Goal: Find specific page/section: Find specific page/section

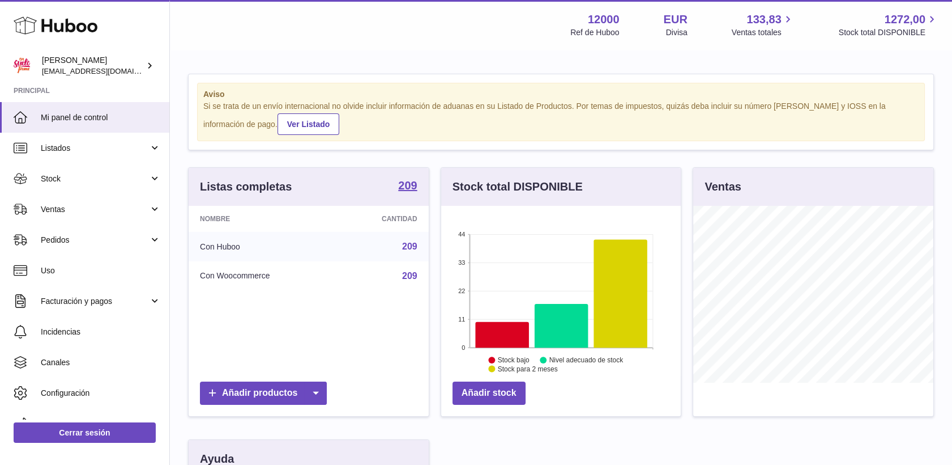
scroll to position [177, 240]
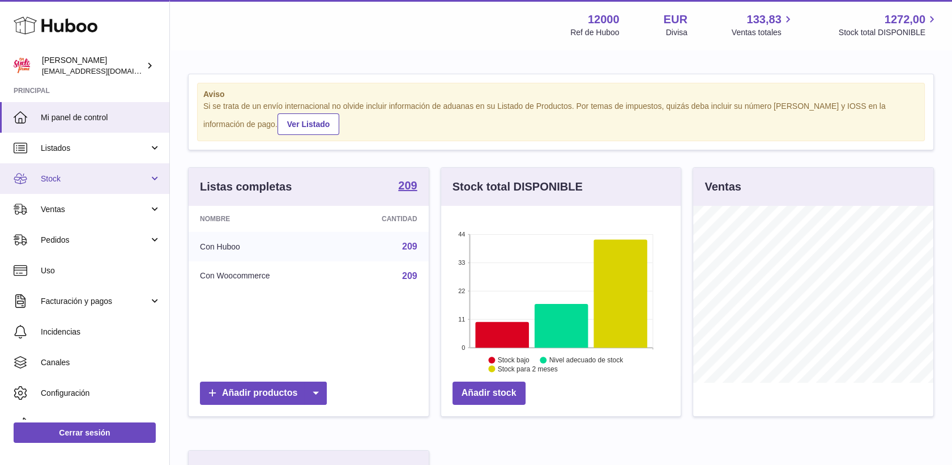
click at [50, 177] on span "Stock" at bounding box center [95, 178] width 108 height 11
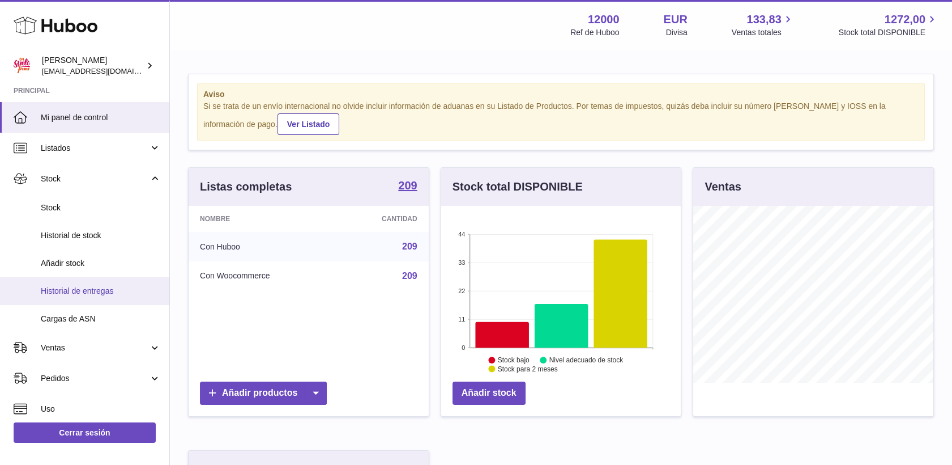
click at [84, 286] on span "Historial de entregas" at bounding box center [101, 291] width 120 height 11
